Goal: Information Seeking & Learning: Stay updated

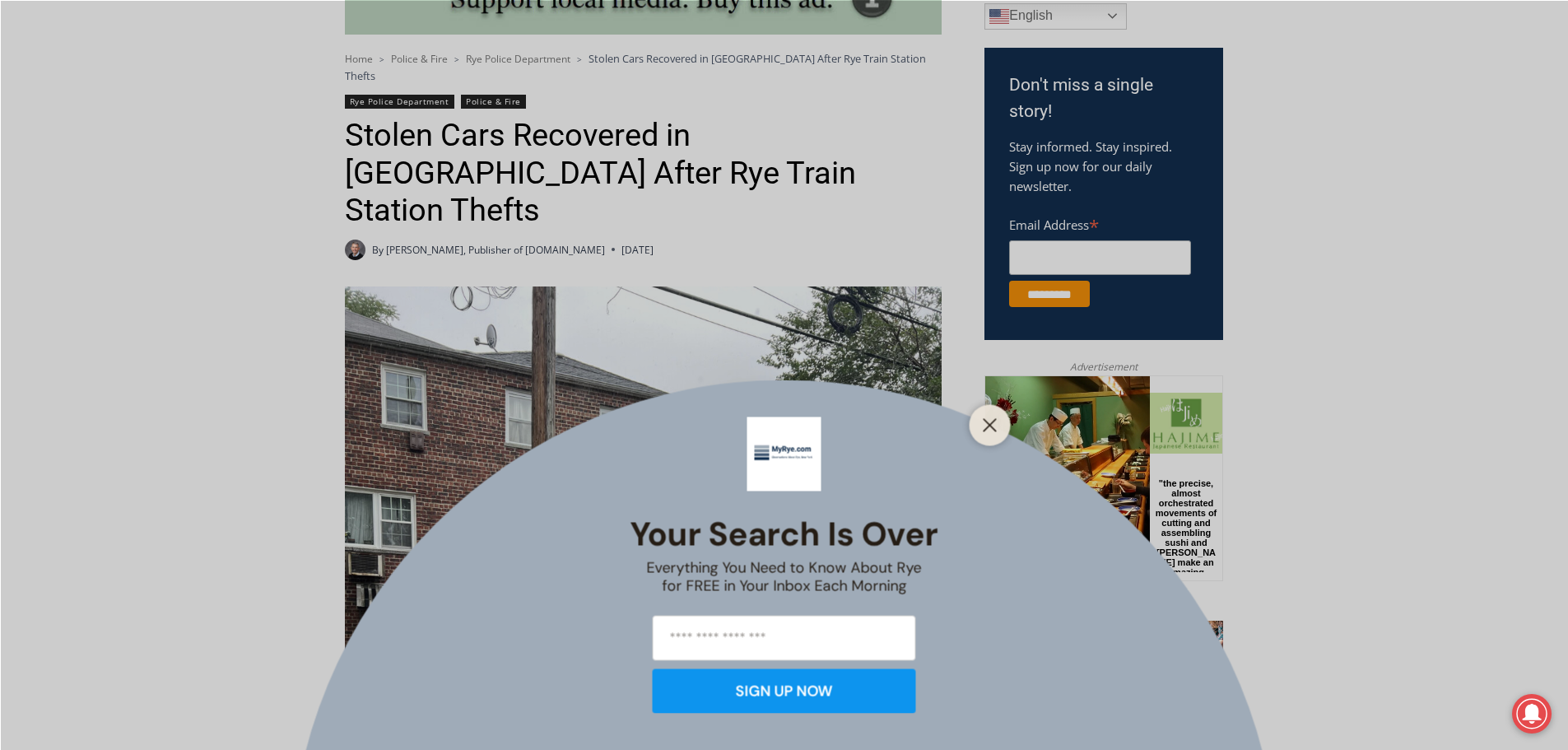
scroll to position [493, 0]
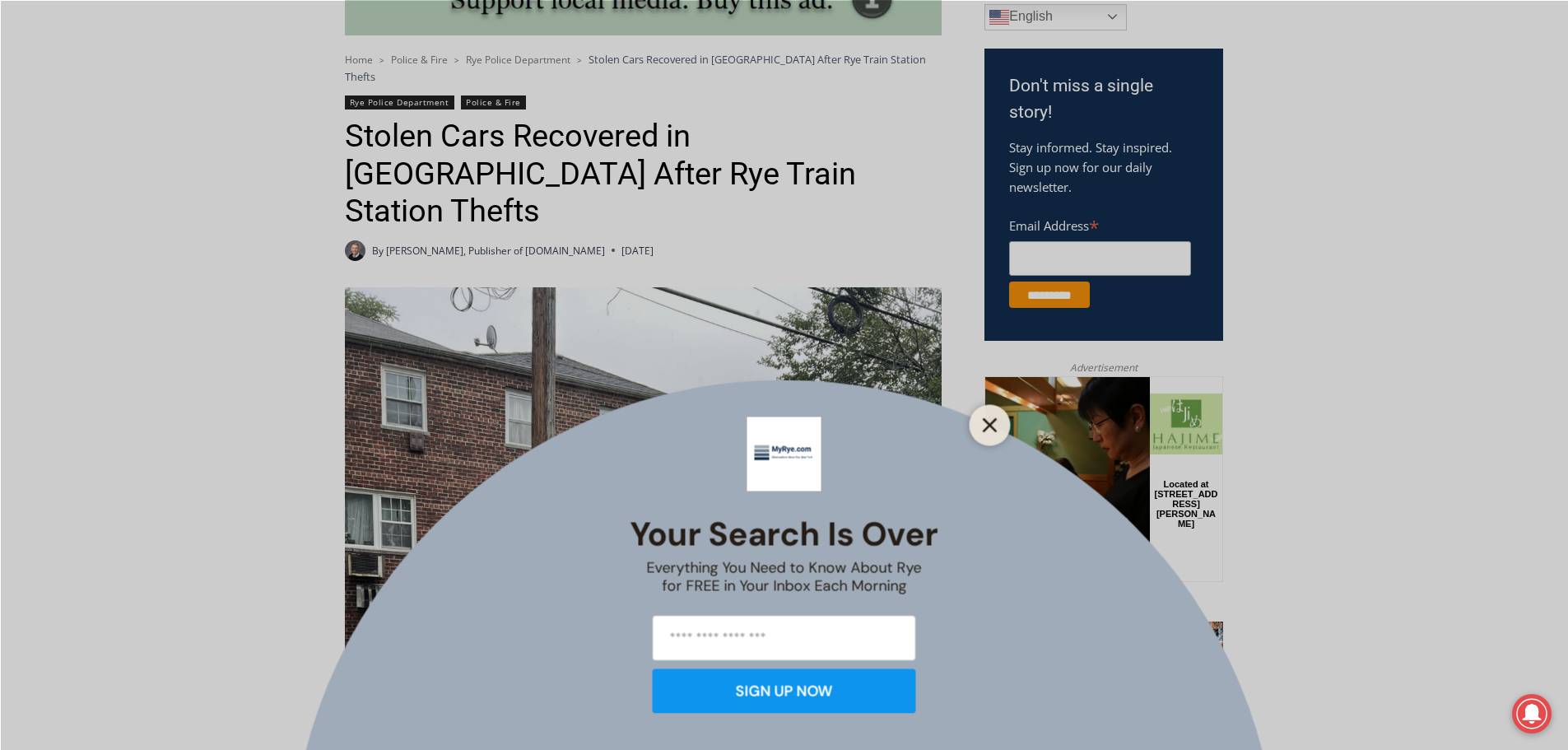
click at [986, 428] on line "Close" at bounding box center [989, 425] width 12 height 12
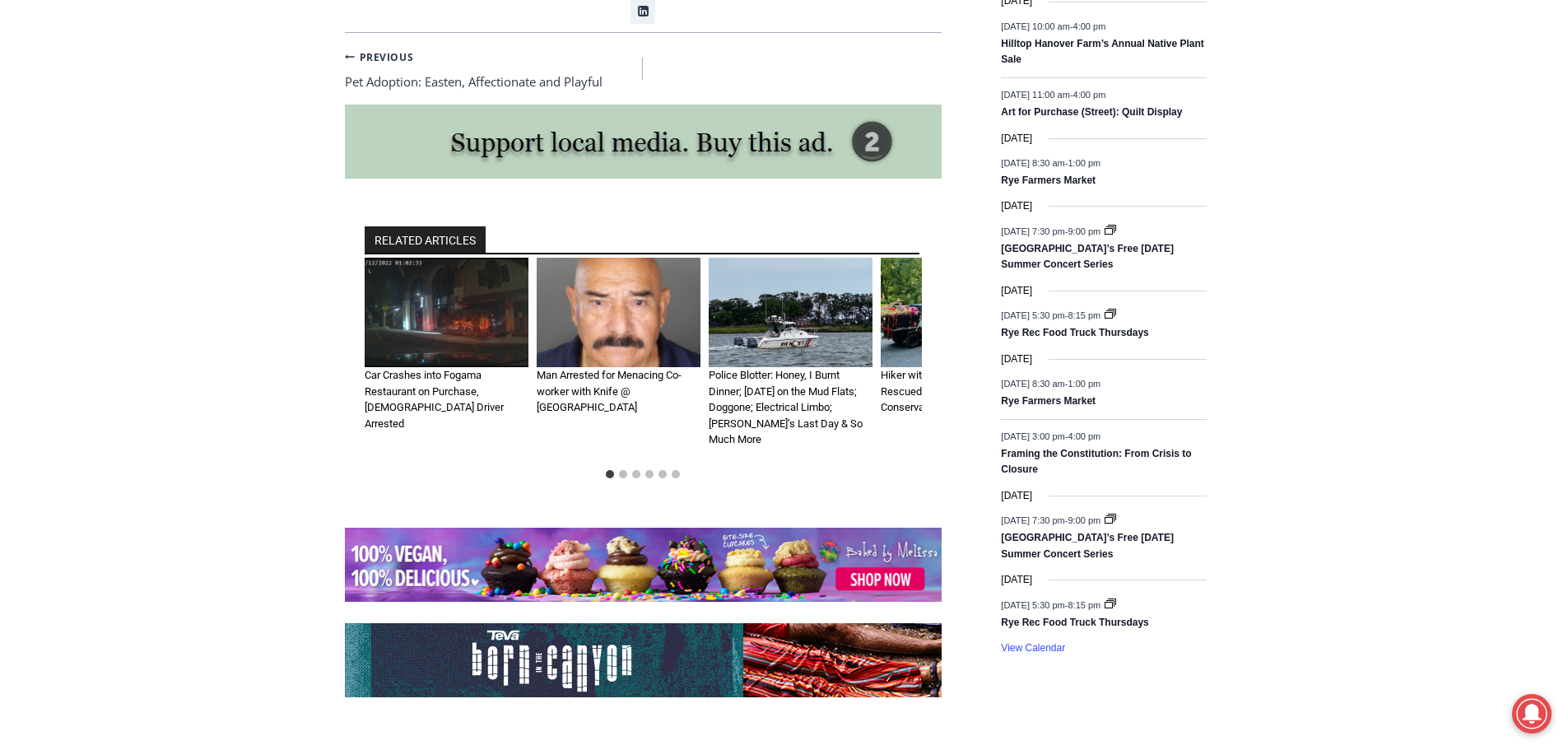
scroll to position [2223, 0]
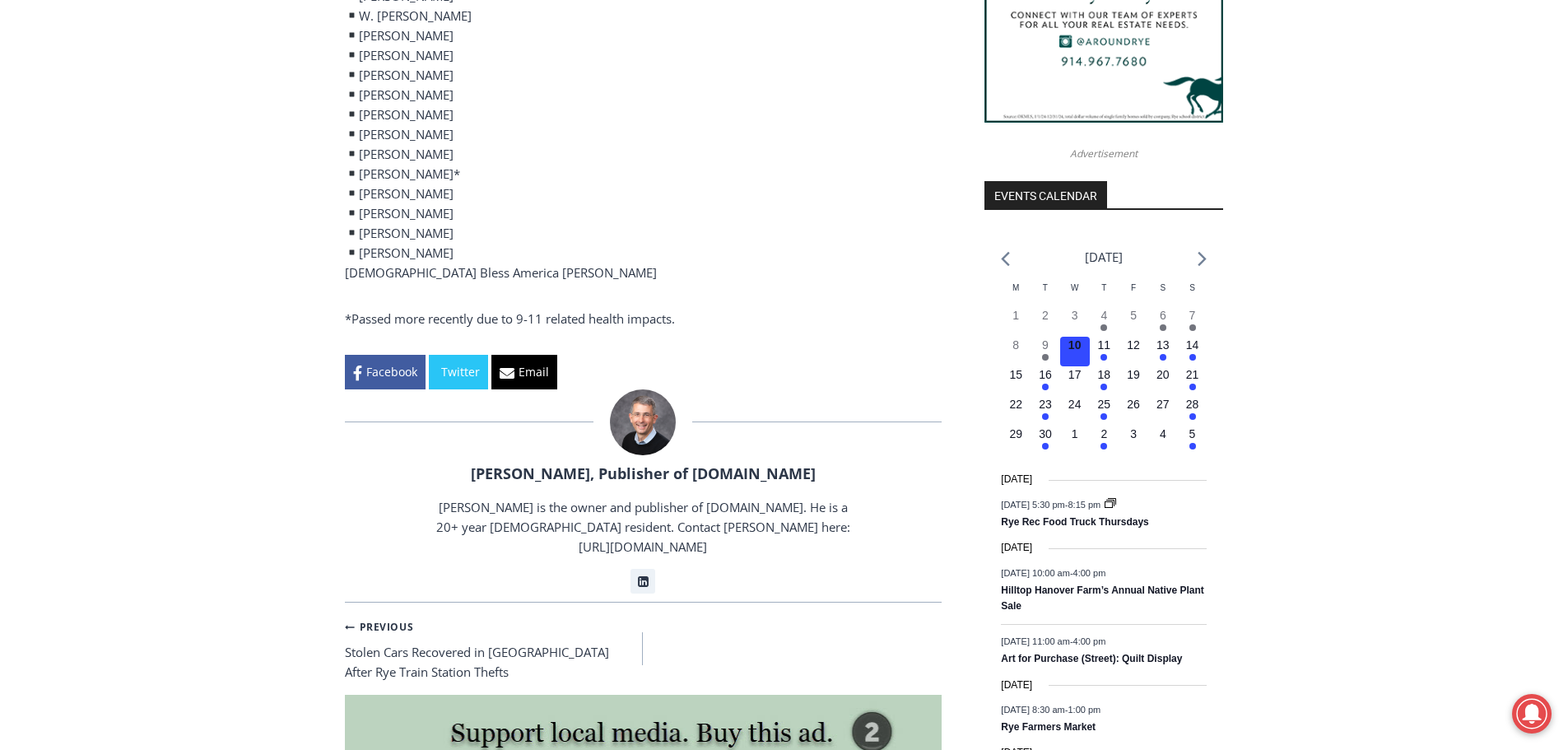
scroll to position [1728, 0]
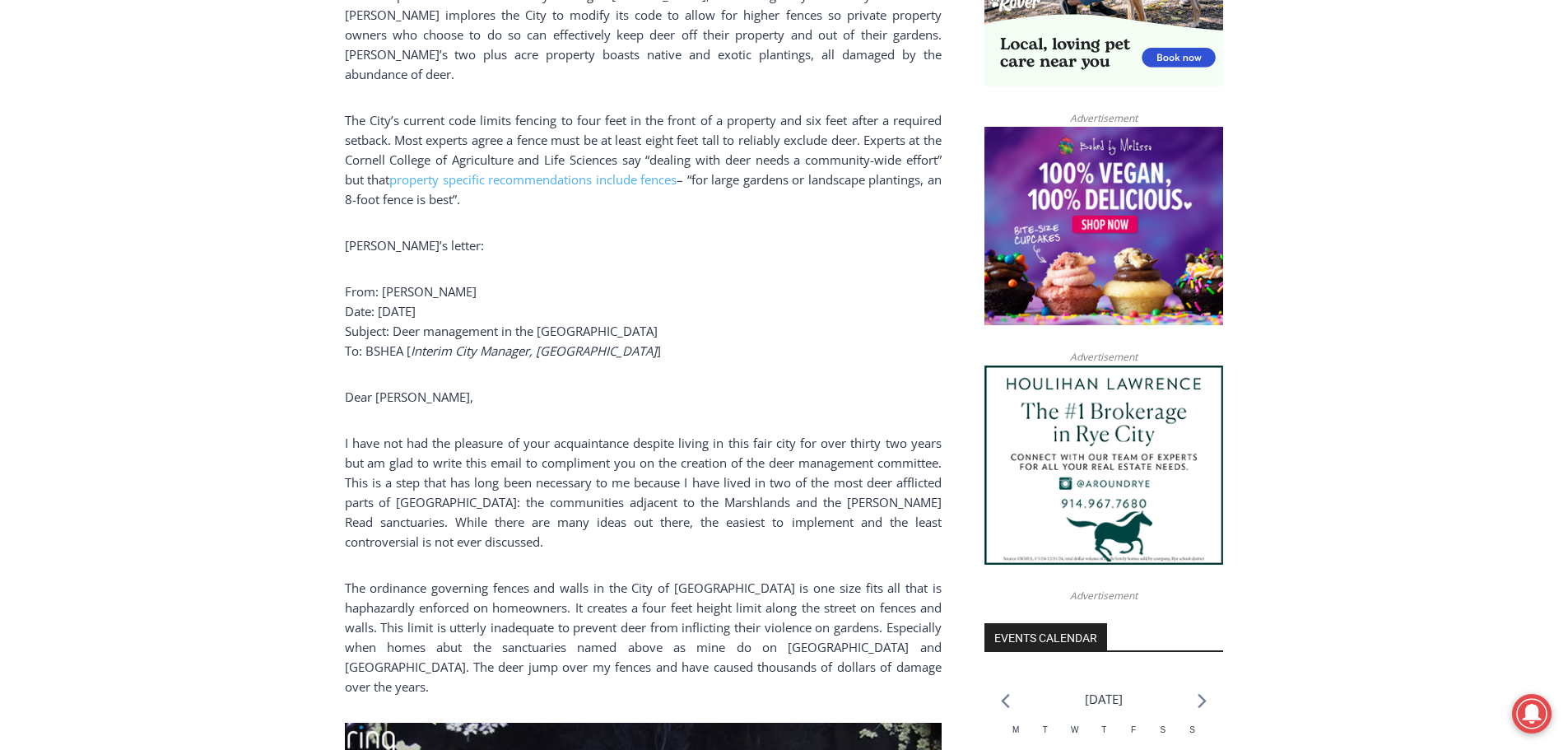
scroll to position [1152, 0]
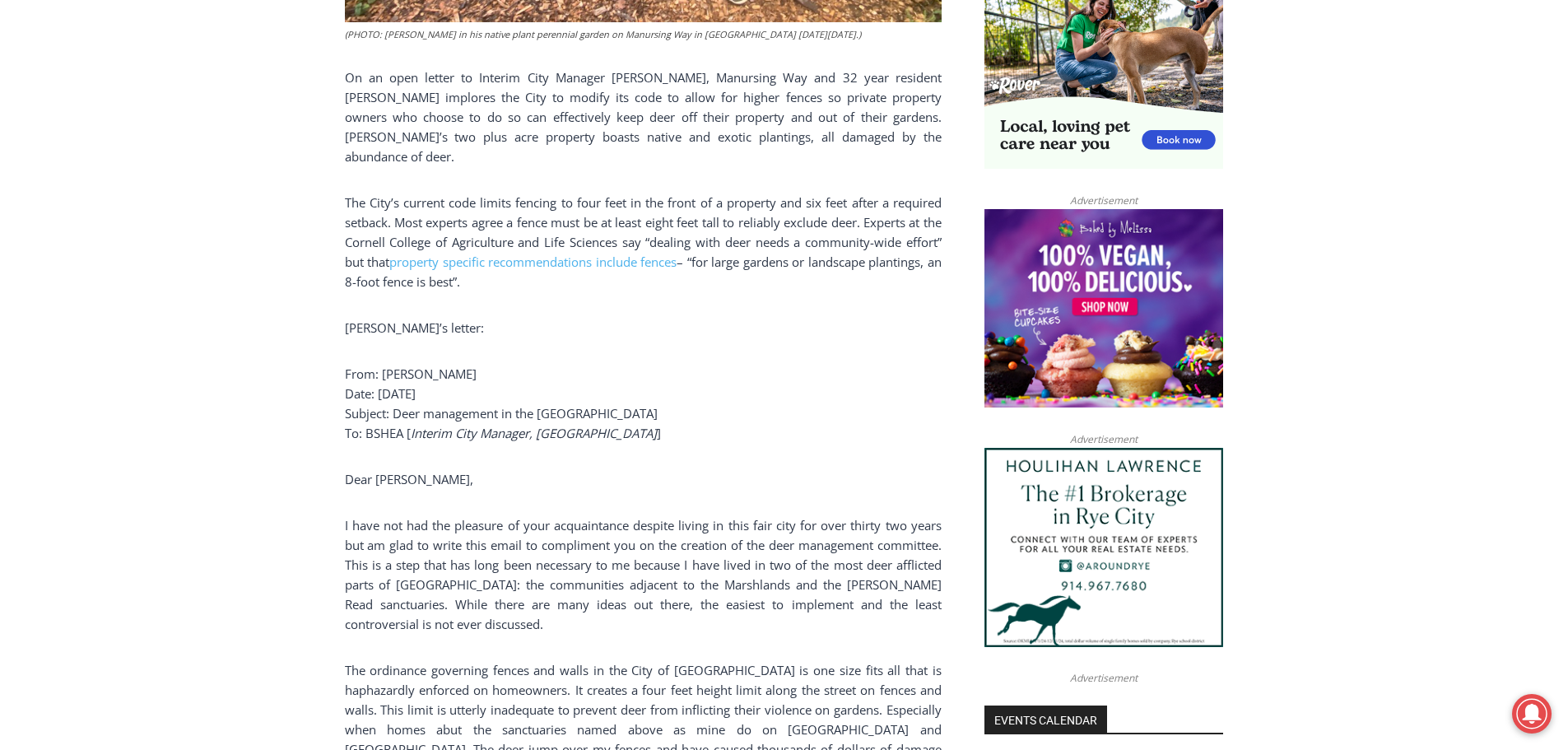
drag, startPoint x: 519, startPoint y: 650, endPoint x: 270, endPoint y: 443, distance: 323.8
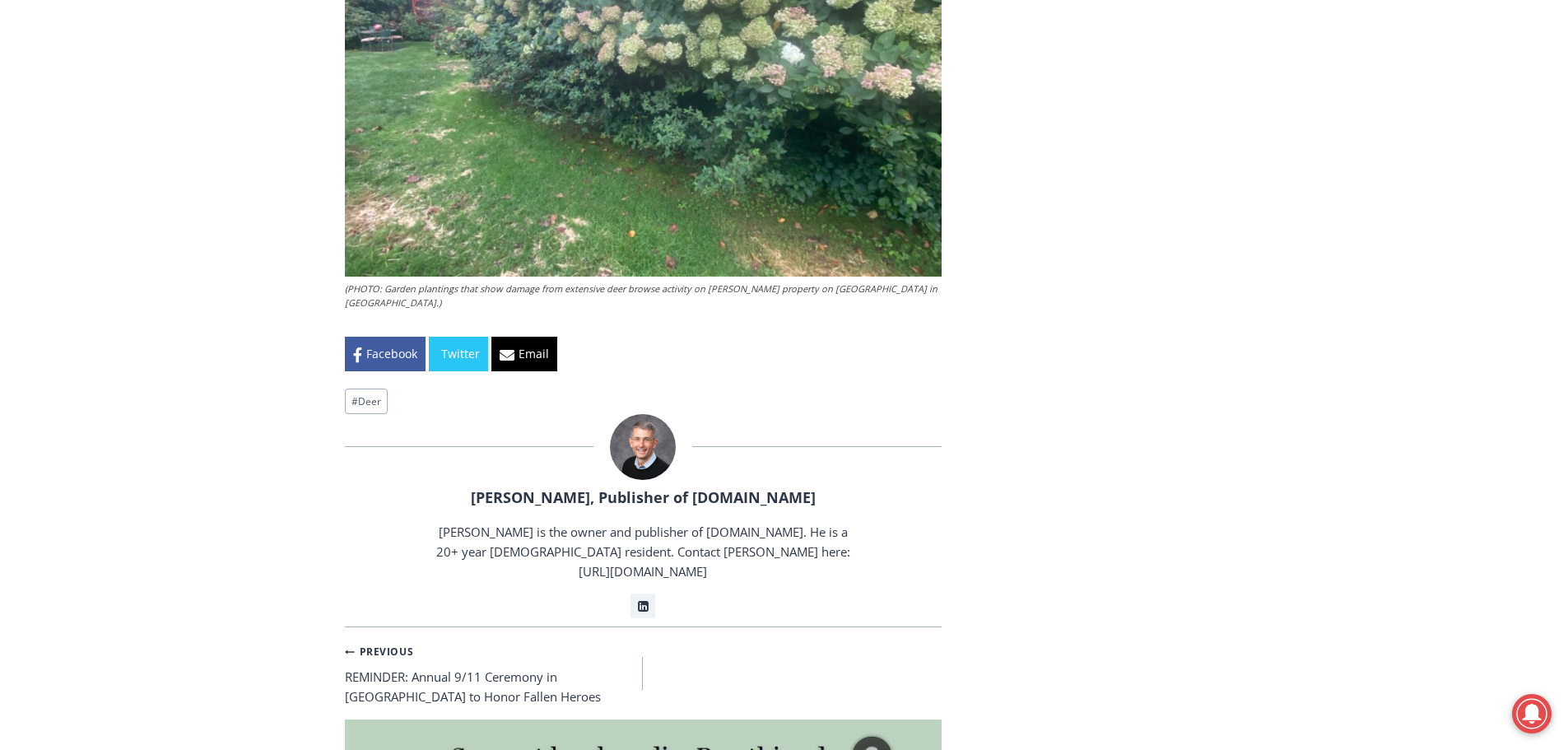
scroll to position [3621, 0]
